Goal: Task Accomplishment & Management: Manage account settings

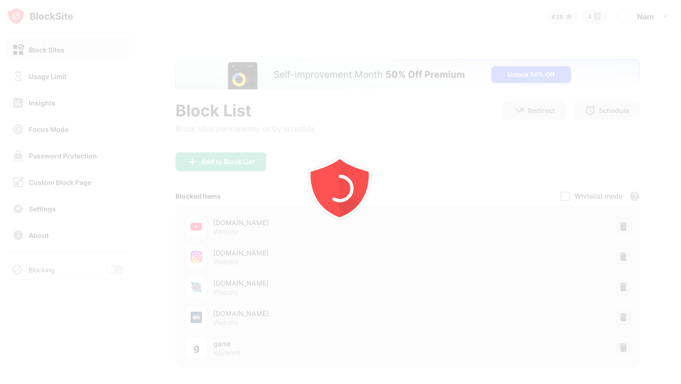
click at [106, 272] on div at bounding box center [340, 192] width 681 height 384
click at [107, 267] on div at bounding box center [111, 270] width 8 height 8
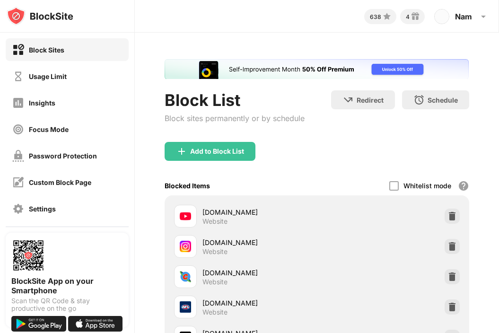
click at [87, 162] on div "Password Protection" at bounding box center [67, 155] width 123 height 23
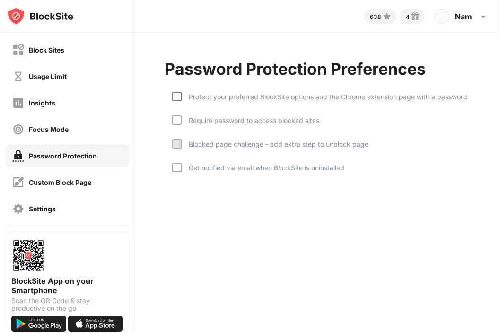
click at [177, 101] on div at bounding box center [176, 96] width 9 height 9
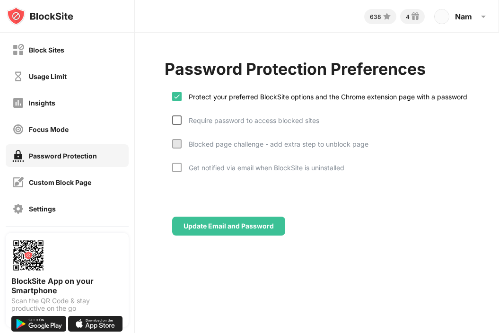
click at [175, 121] on div at bounding box center [176, 119] width 9 height 9
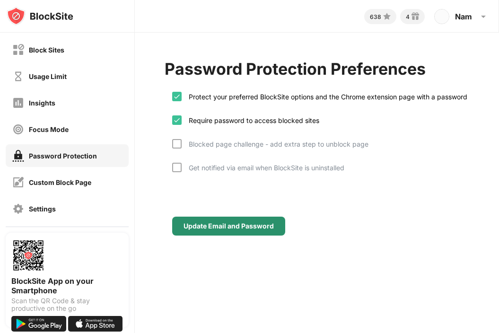
click at [237, 235] on div "Update Email and Password" at bounding box center [228, 225] width 113 height 19
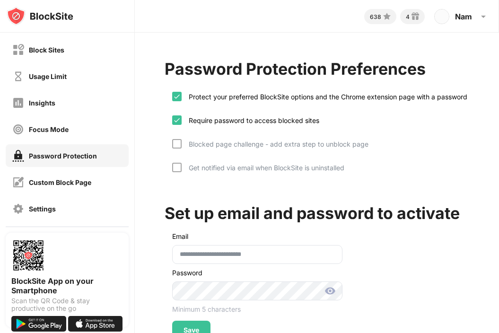
click at [329, 296] on img at bounding box center [329, 290] width 11 height 11
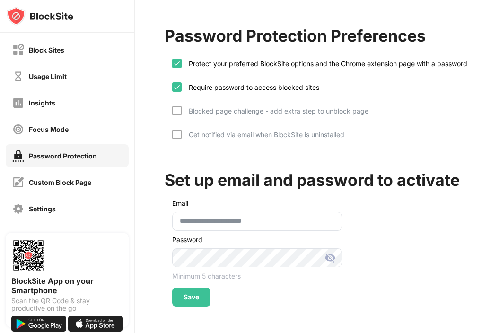
click at [330, 252] on img at bounding box center [329, 257] width 11 height 11
click at [196, 293] on div "Save" at bounding box center [191, 297] width 16 height 8
